Goal: Find specific page/section: Find specific page/section

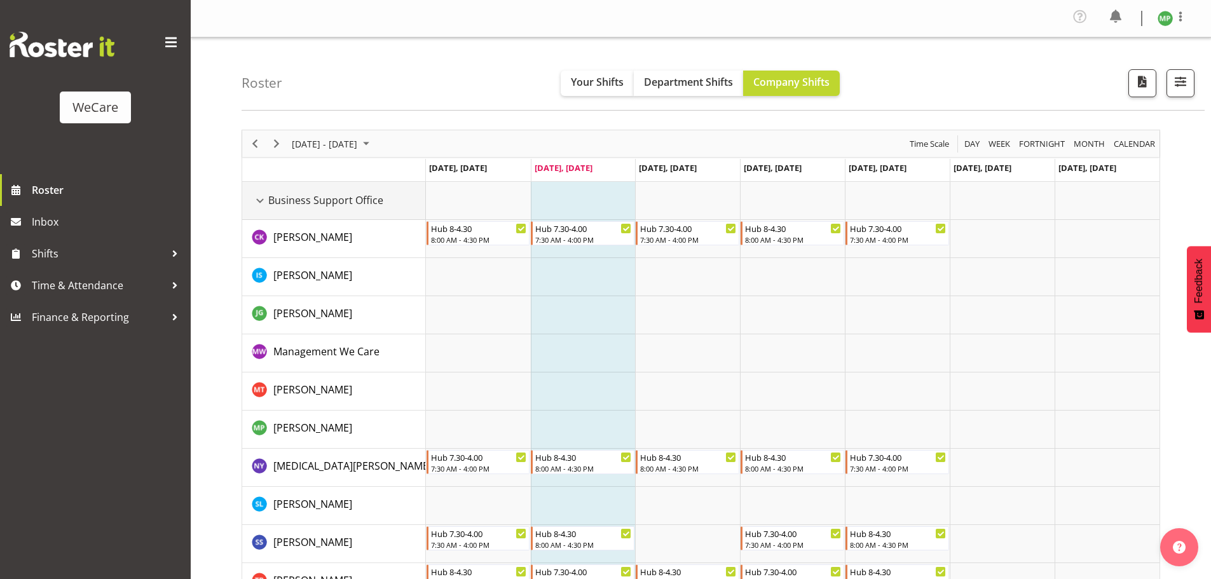
click at [262, 200] on div "Business Support Office resource" at bounding box center [260, 201] width 17 height 17
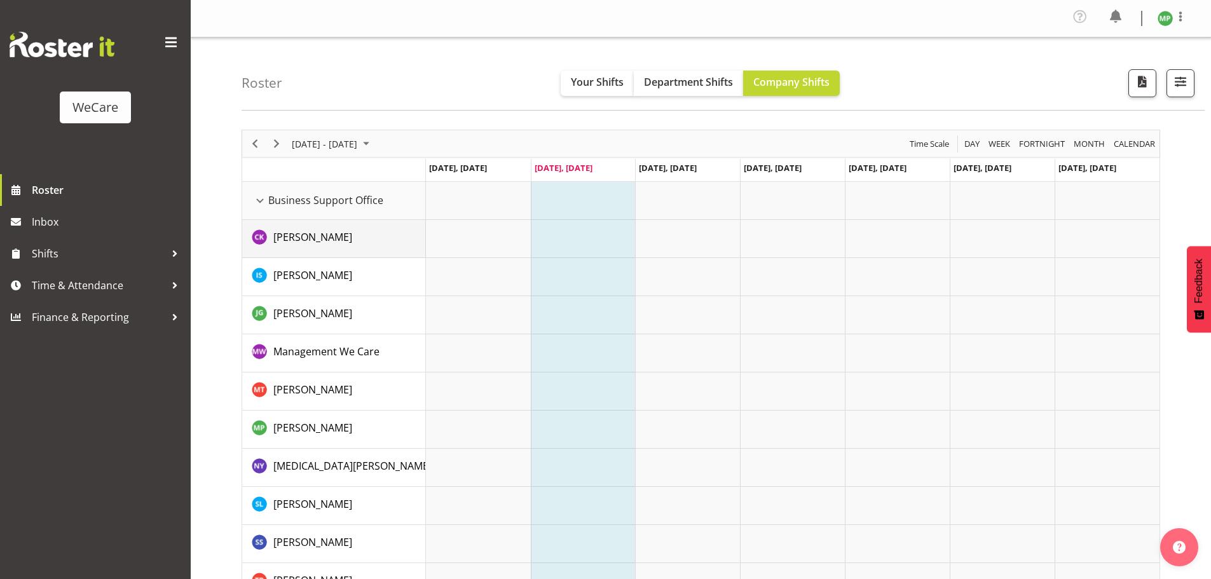
click at [264, 241] on img "Chloe Kim resource" at bounding box center [259, 236] width 15 height 15
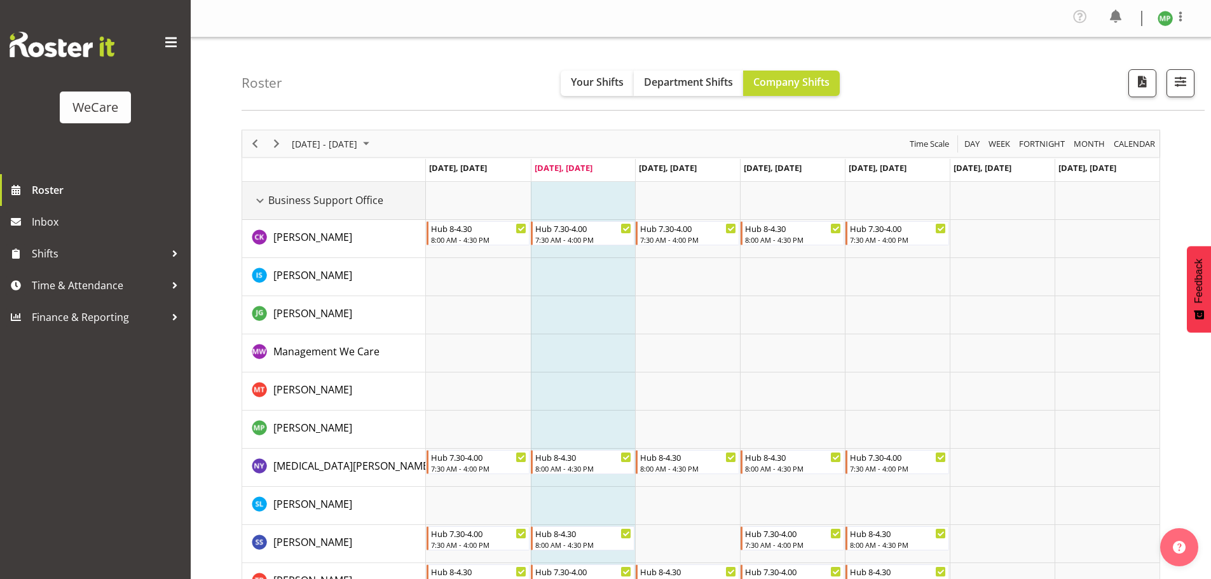
drag, startPoint x: 260, startPoint y: 201, endPoint x: 273, endPoint y: 257, distance: 57.5
click at [261, 202] on div "Business Support Office resource" at bounding box center [260, 201] width 17 height 17
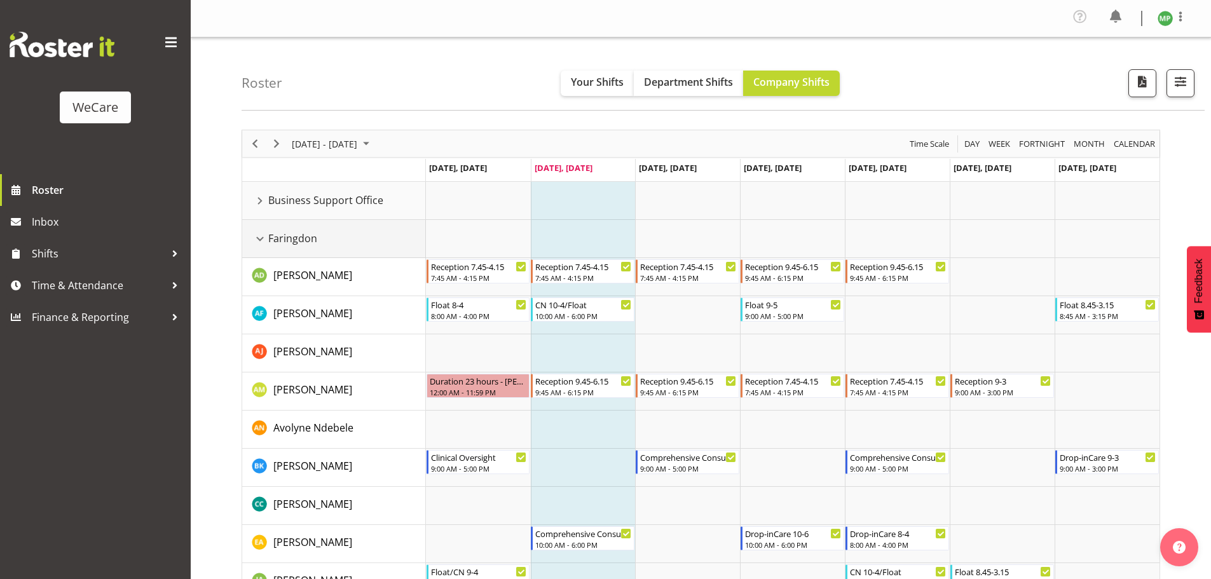
click at [260, 241] on div "Faringdon resource" at bounding box center [260, 239] width 17 height 17
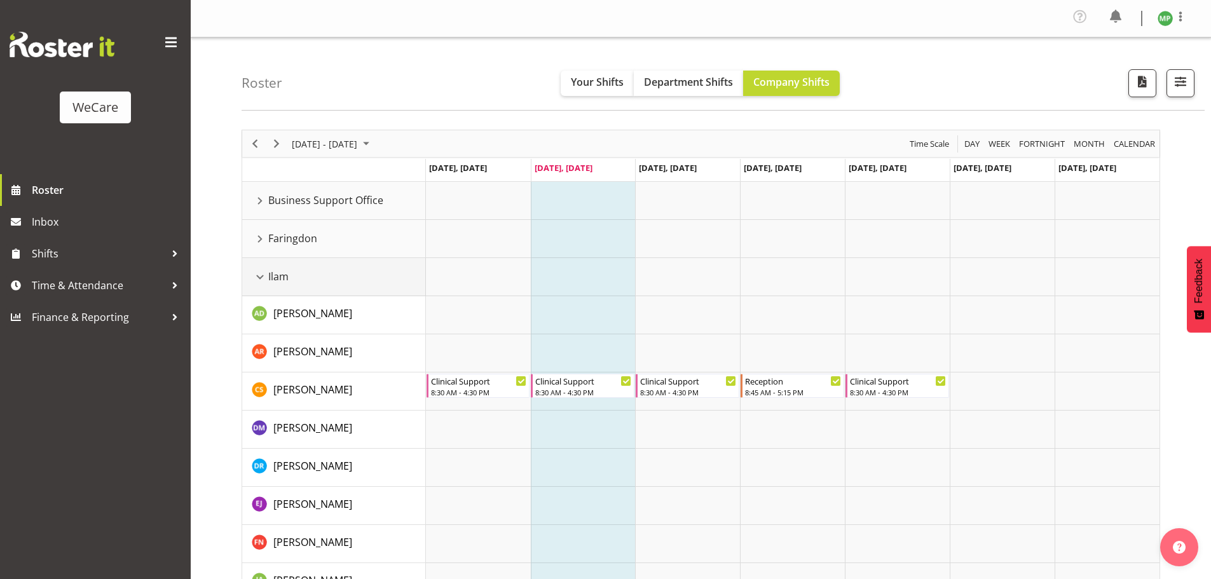
click at [263, 276] on div "Ilam resource" at bounding box center [260, 277] width 17 height 17
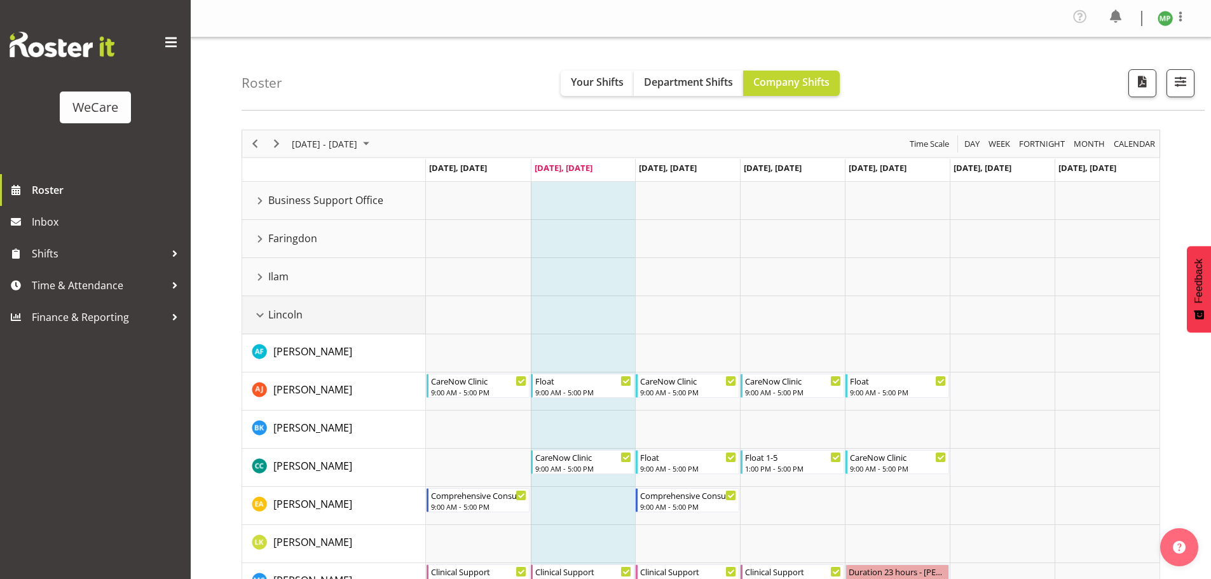
click at [265, 322] on div "Lincoln resource" at bounding box center [260, 315] width 17 height 17
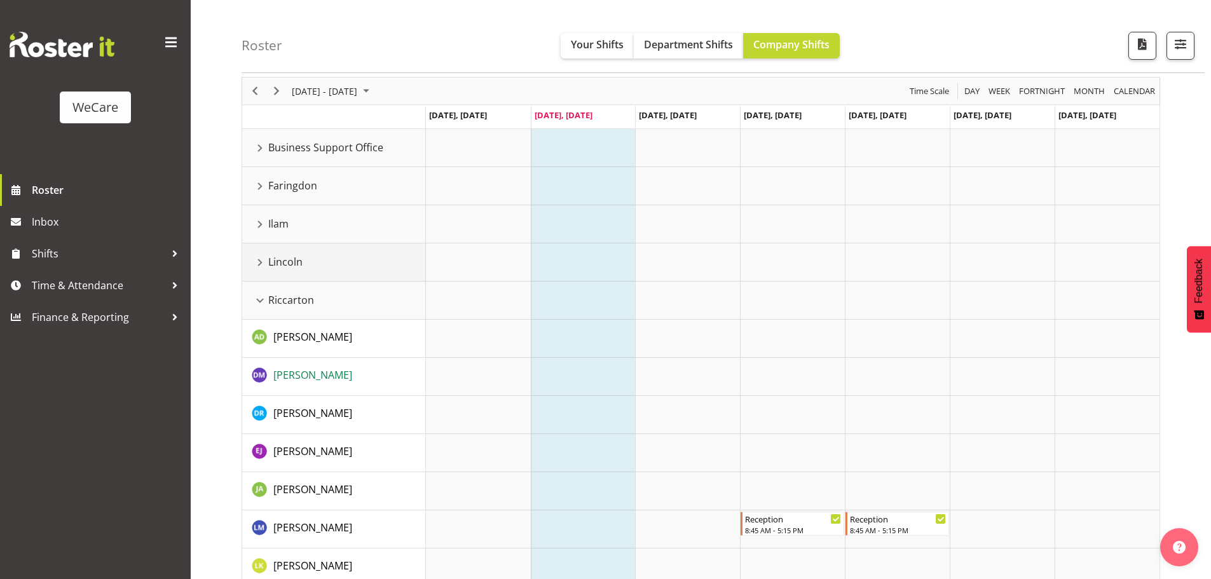
scroll to position [127, 0]
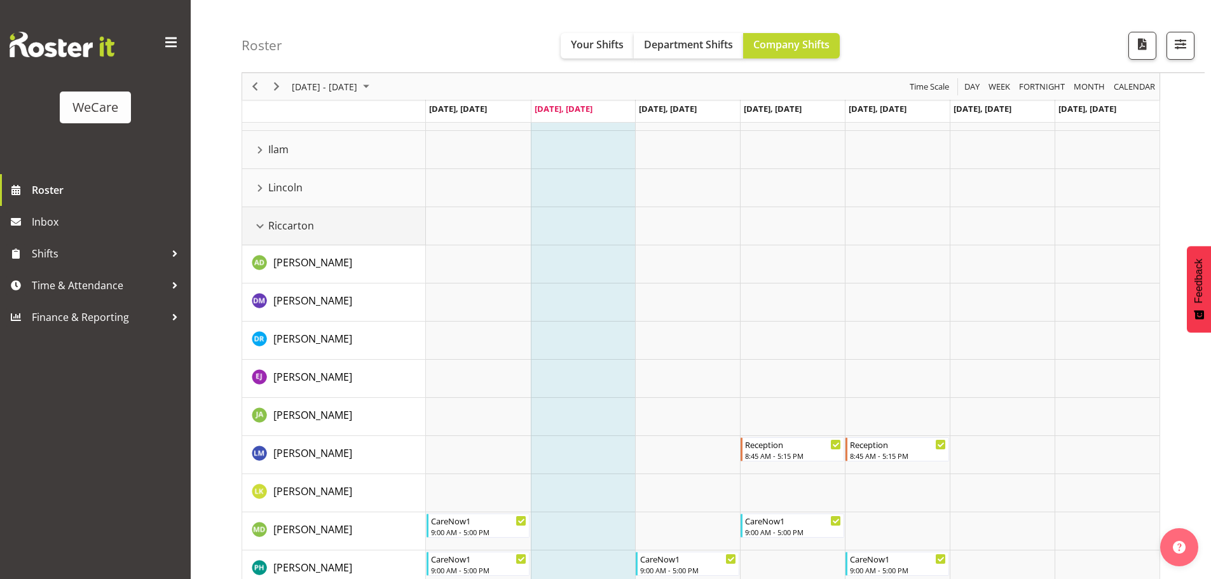
click at [263, 227] on div "Riccarton resource" at bounding box center [260, 226] width 17 height 17
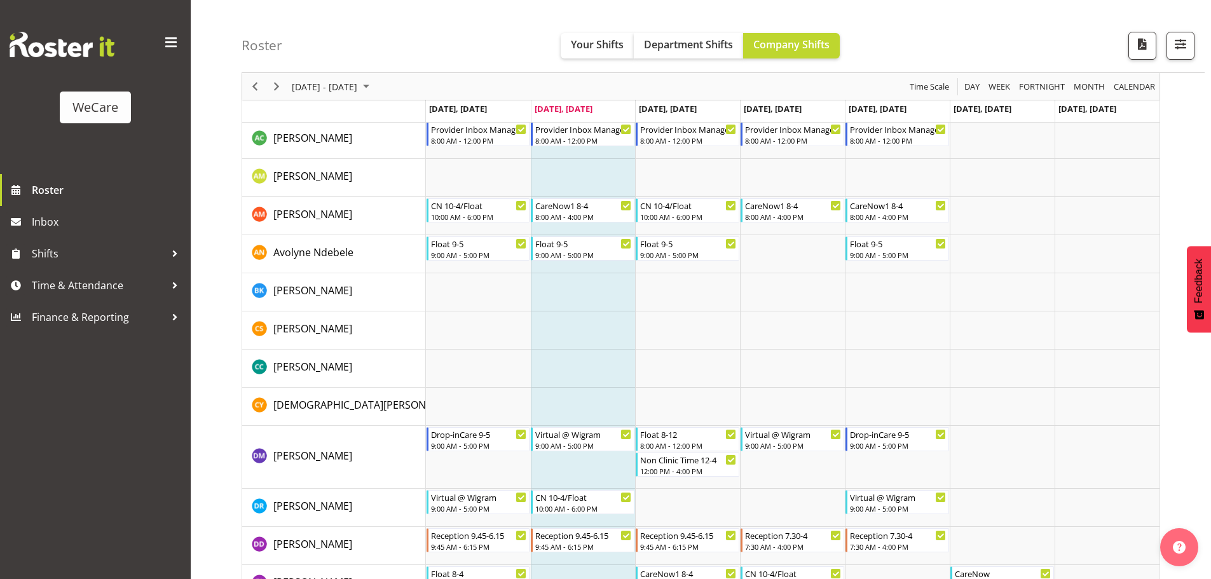
scroll to position [572, 0]
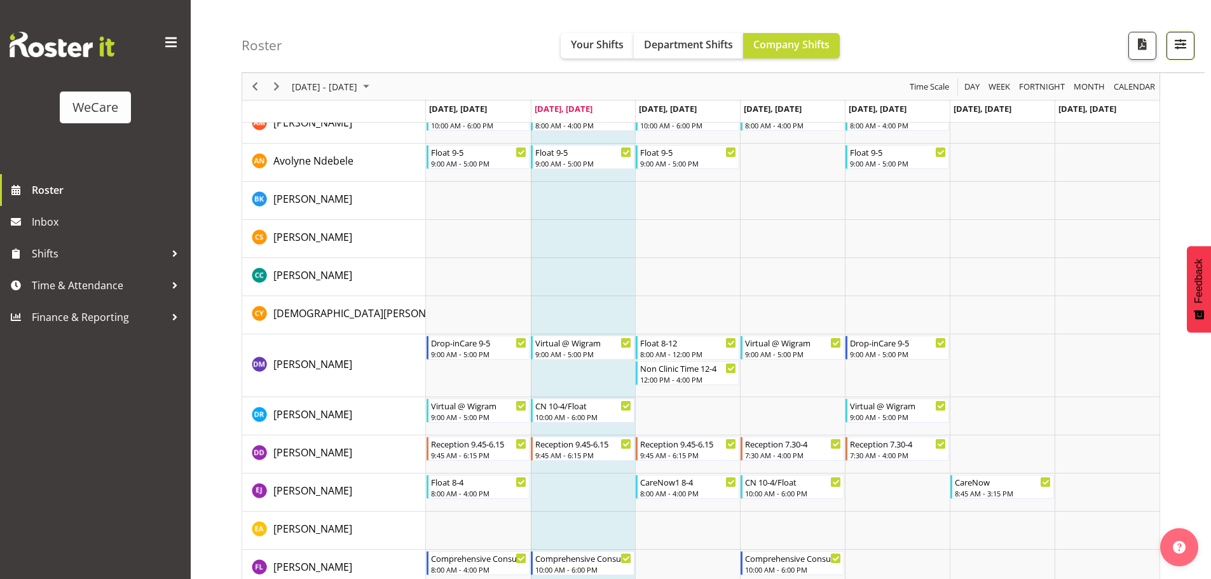
click at [1182, 36] on span "button" at bounding box center [1180, 44] width 17 height 17
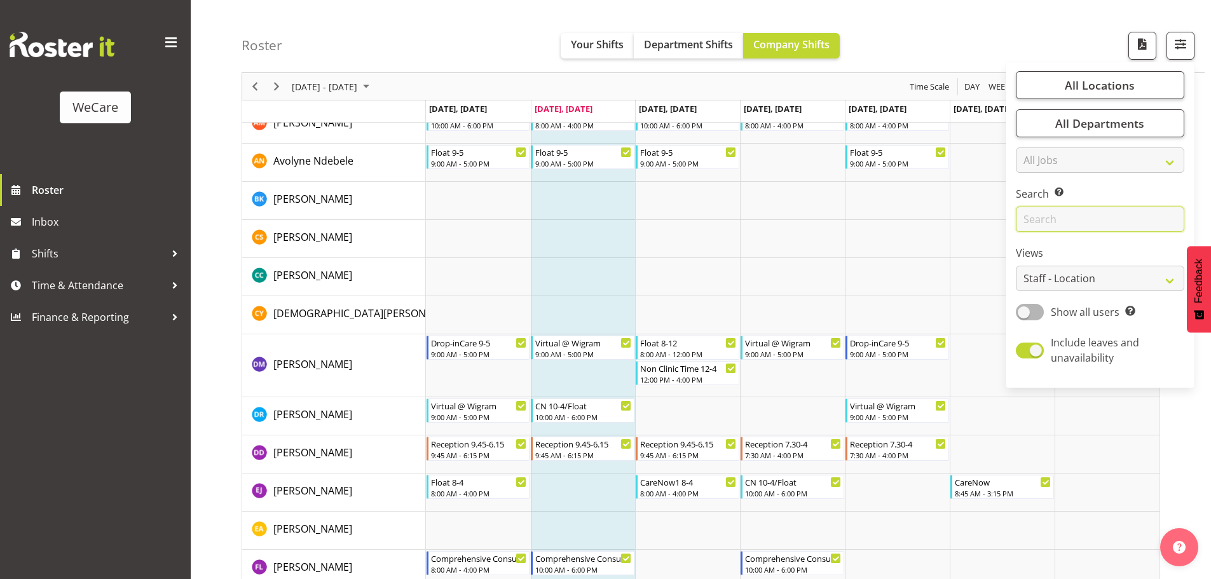
click at [1054, 215] on input "text" at bounding box center [1100, 219] width 168 height 25
type input "d"
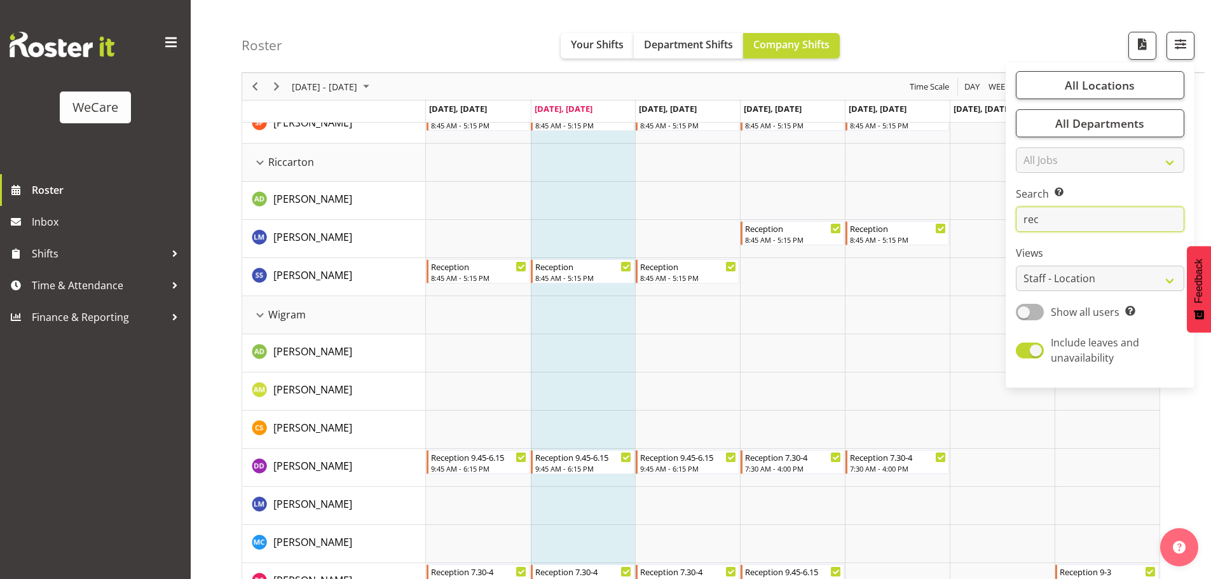
type input "rec"
click at [263, 158] on div "Riccarton resource" at bounding box center [260, 162] width 17 height 17
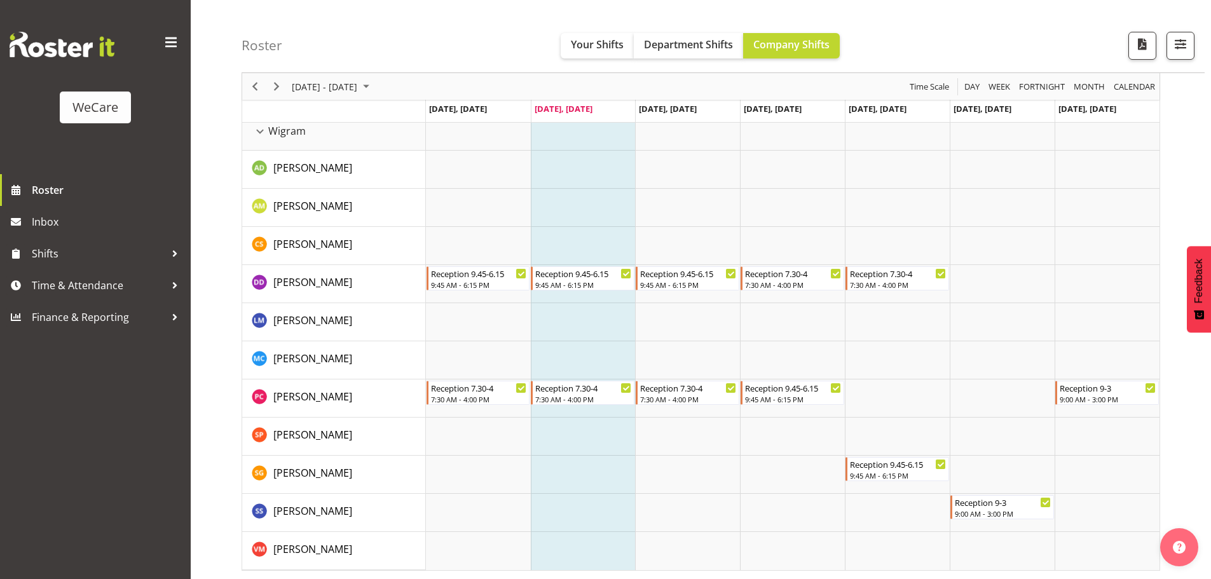
scroll to position [643, 0]
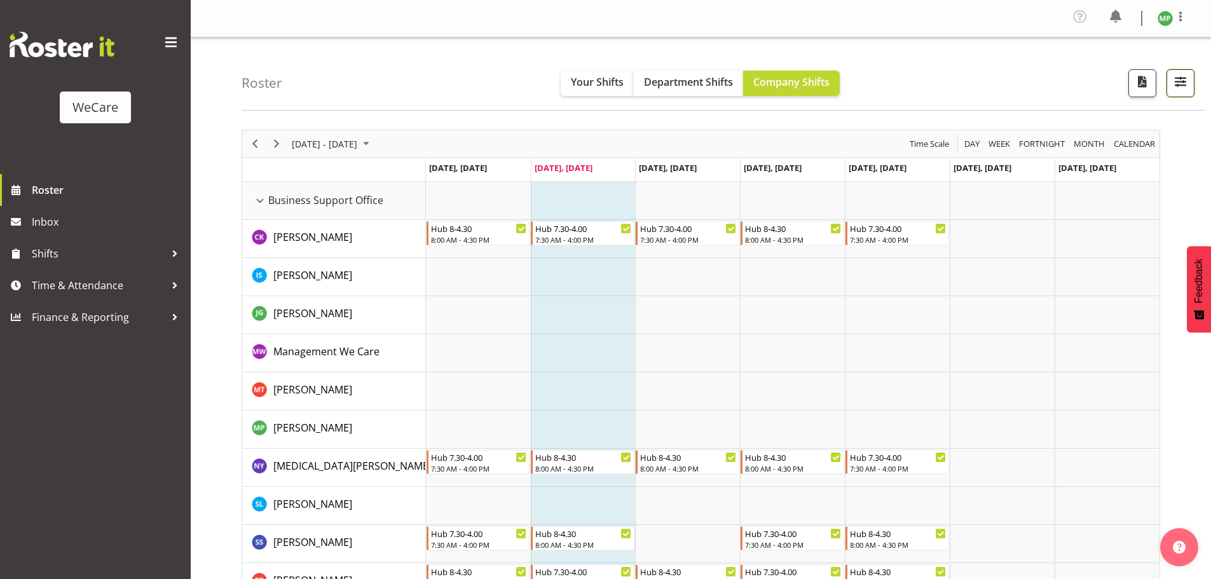
click at [1190, 87] on button "button" at bounding box center [1180, 83] width 28 height 28
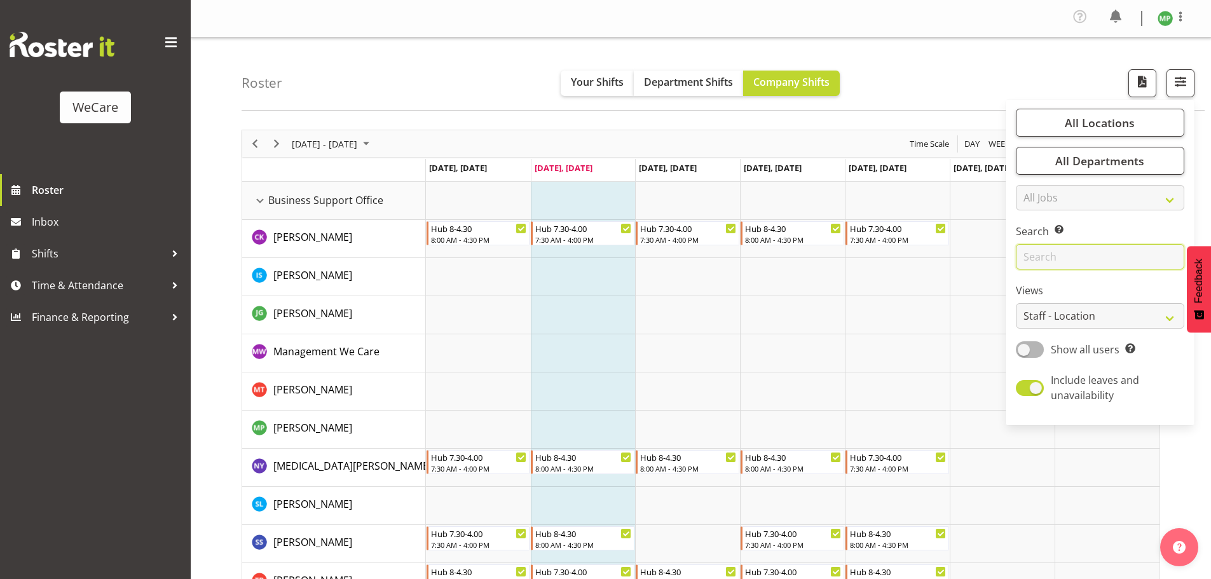
click at [1069, 255] on input "text" at bounding box center [1100, 256] width 168 height 25
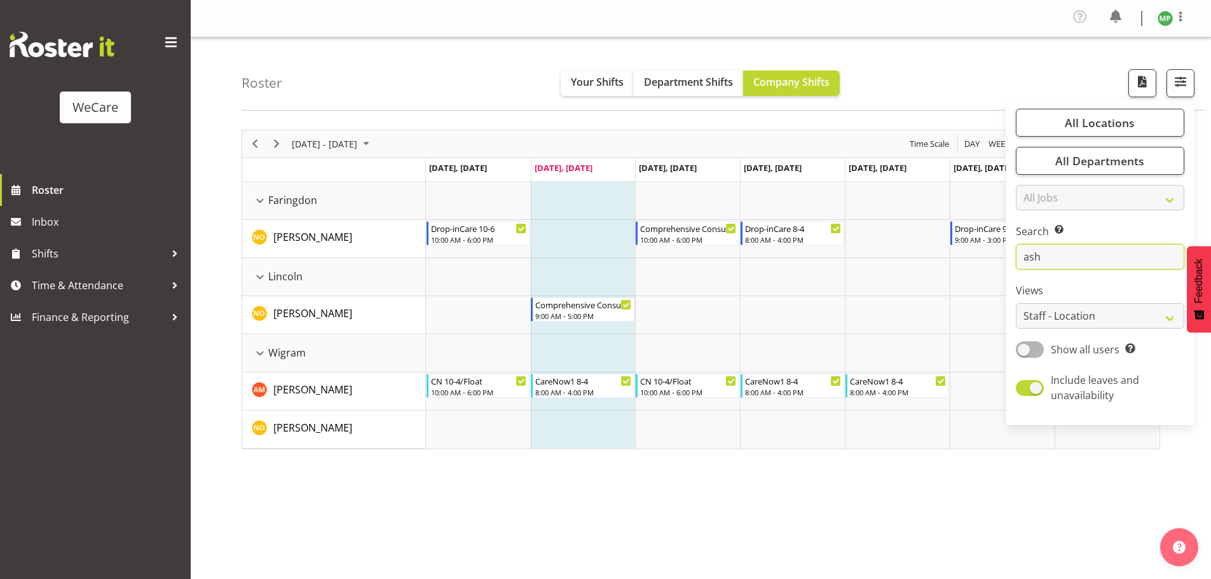
type input "ash"
click at [961, 92] on div "Roster Your Shifts Department Shifts Company Shifts All Locations Clear Busines…" at bounding box center [722, 73] width 963 height 73
